Goal: Task Accomplishment & Management: Complete application form

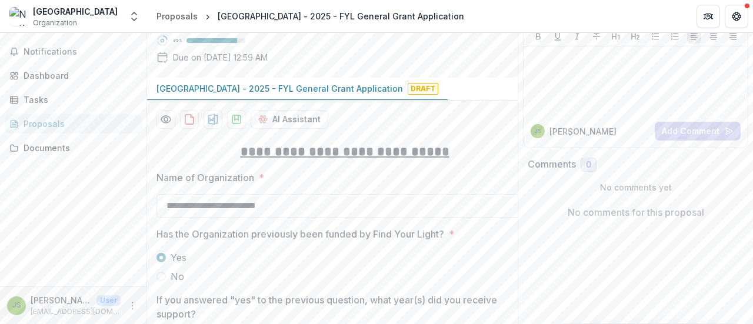
scroll to position [59, 0]
